Goal: Check status: Check status

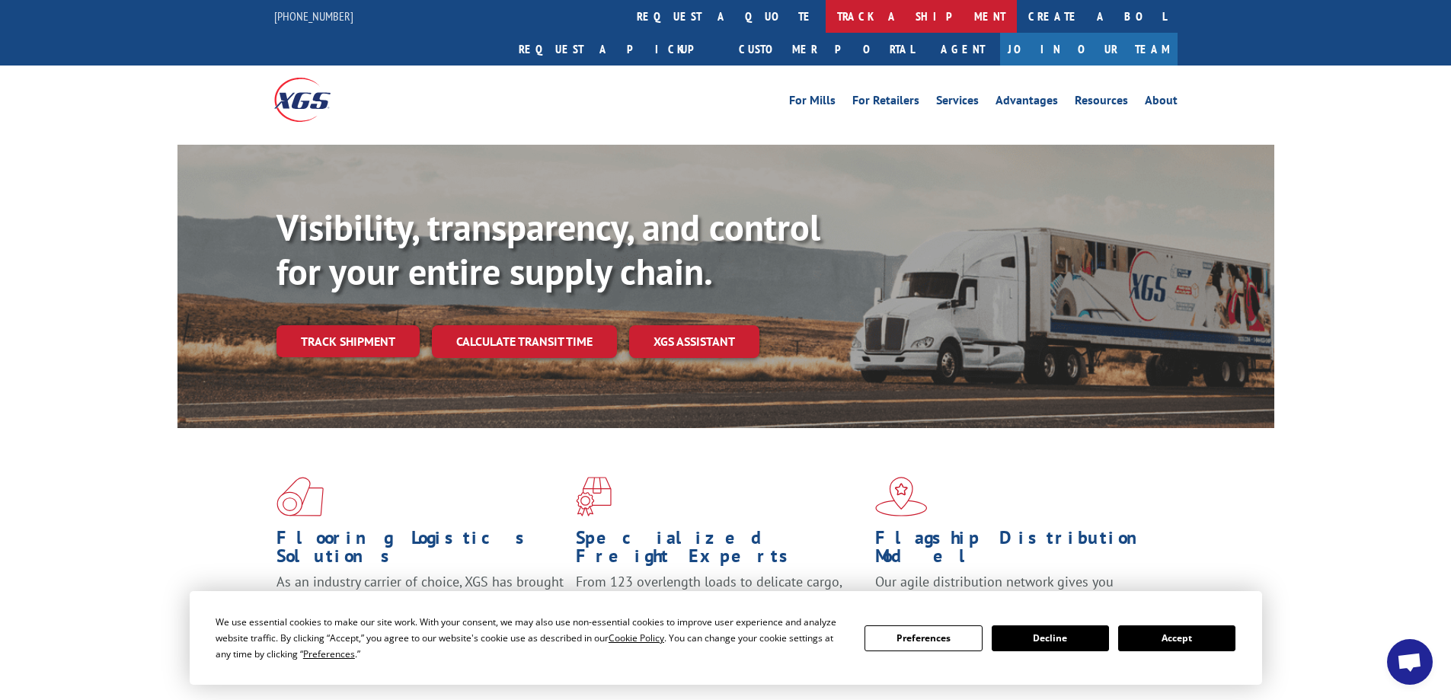
click at [826, 19] on link "track a shipment" at bounding box center [921, 16] width 191 height 33
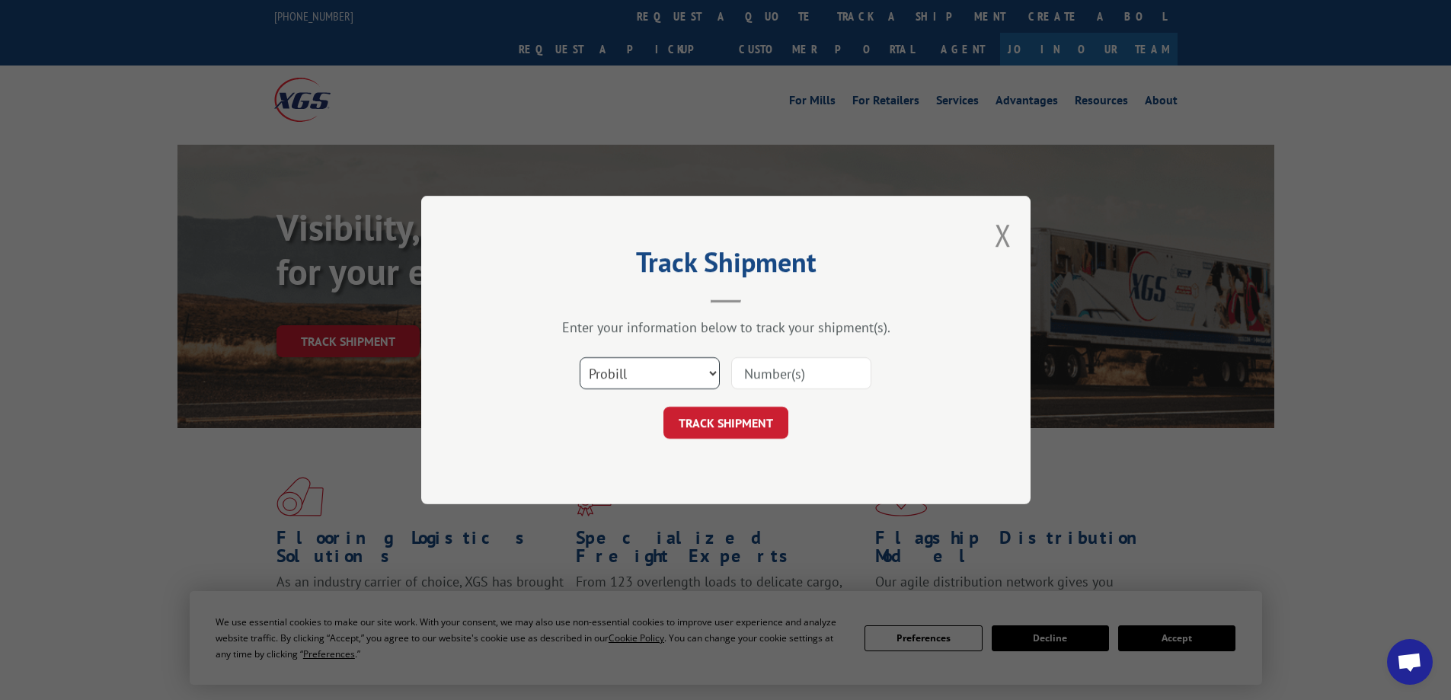
click at [710, 375] on select "Select category... Probill BOL PO" at bounding box center [650, 373] width 140 height 32
select select "bol"
click at [580, 357] on select "Select category... Probill BOL PO" at bounding box center [650, 373] width 140 height 32
click at [737, 376] on input at bounding box center [801, 373] width 140 height 32
type input "0910712"
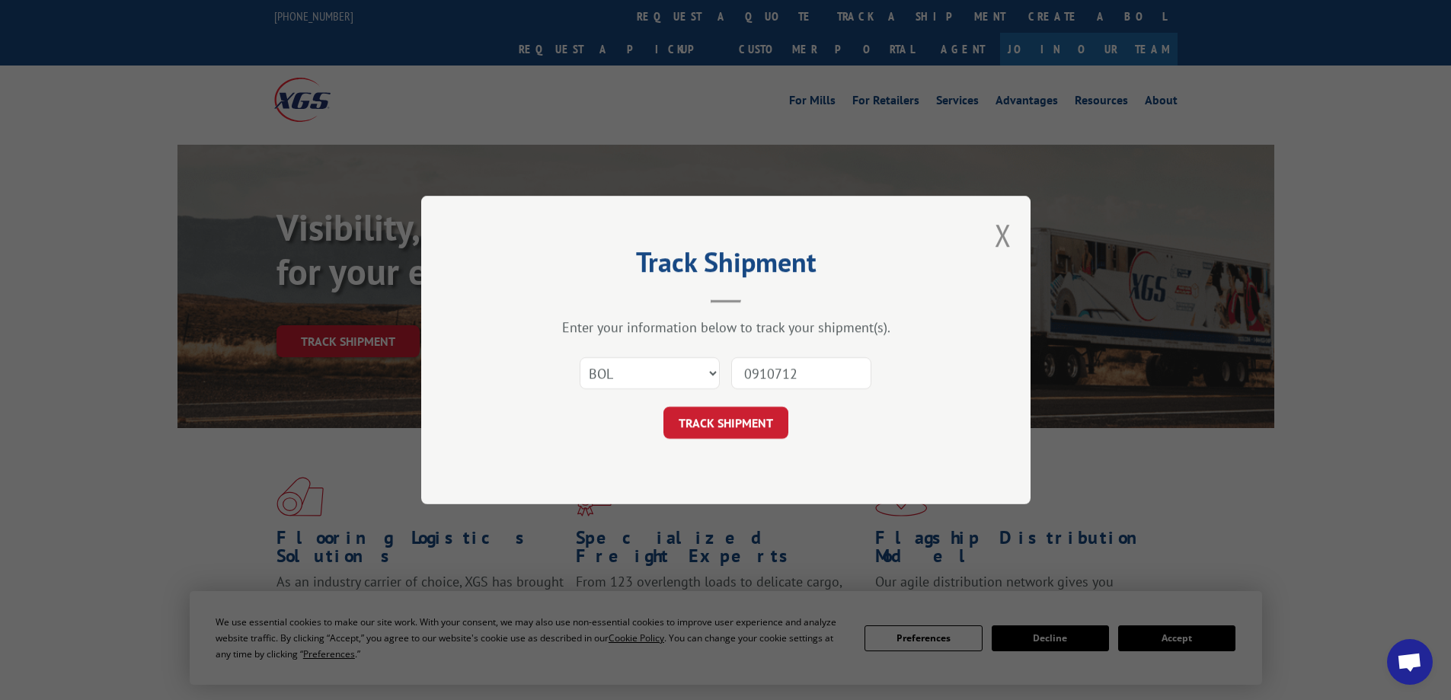
click button "TRACK SHIPMENT" at bounding box center [725, 423] width 125 height 32
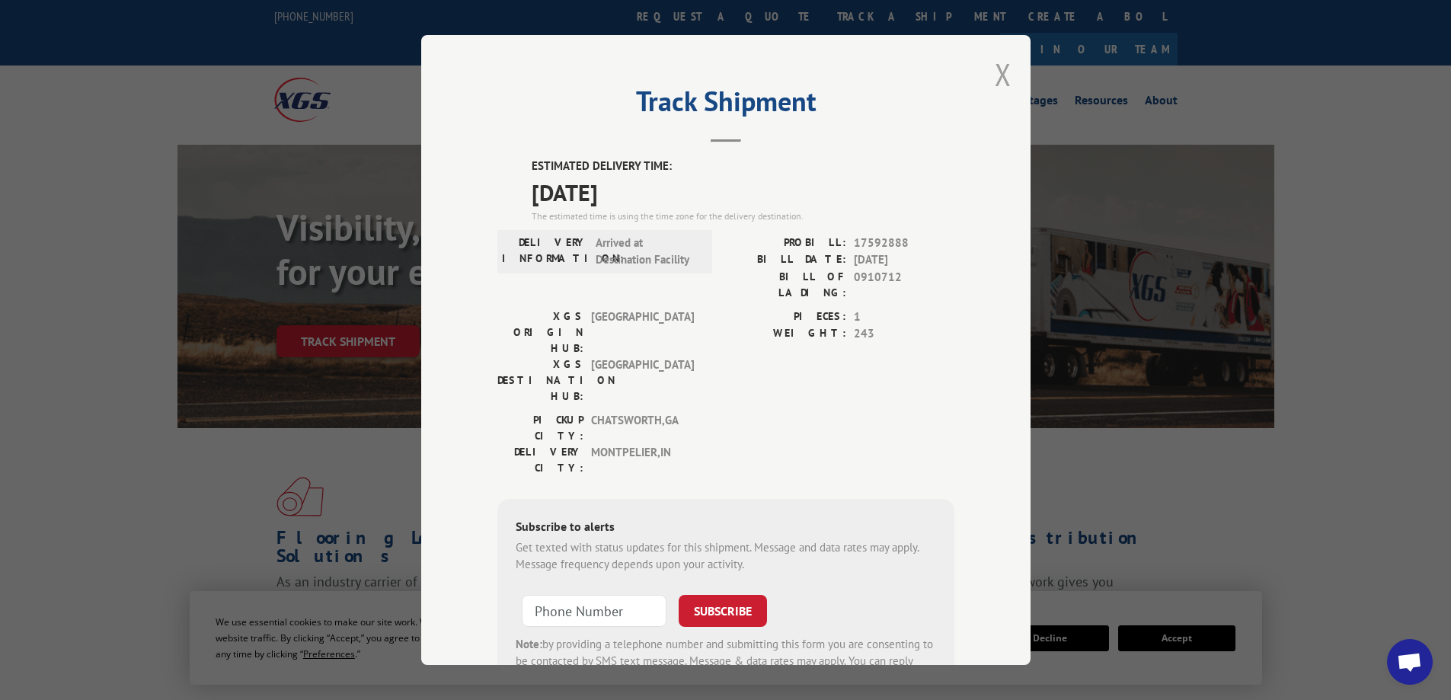
click at [995, 73] on button "Close modal" at bounding box center [1003, 74] width 17 height 40
